Goal: Information Seeking & Learning: Understand process/instructions

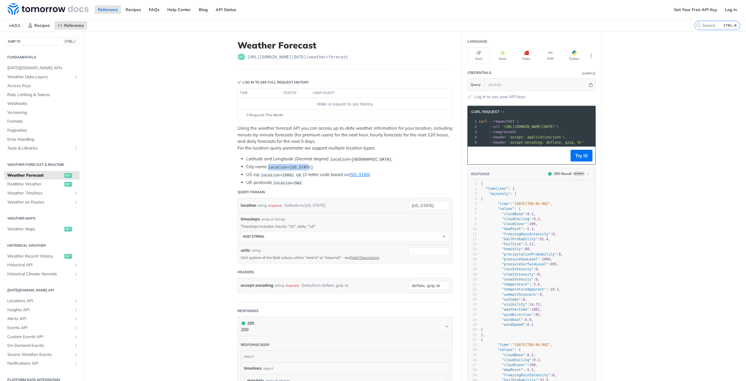
drag, startPoint x: 304, startPoint y: 168, endPoint x: 268, endPoint y: 167, distance: 35.6
click at [268, 167] on span "location=[US_STATE]" at bounding box center [290, 167] width 45 height 4
drag, startPoint x: 290, startPoint y: 175, endPoint x: 260, endPoint y: 175, distance: 29.5
click at [261, 175] on span "location=10001 US" at bounding box center [281, 175] width 40 height 4
copy span "location=10001"
